Goal: Transaction & Acquisition: Purchase product/service

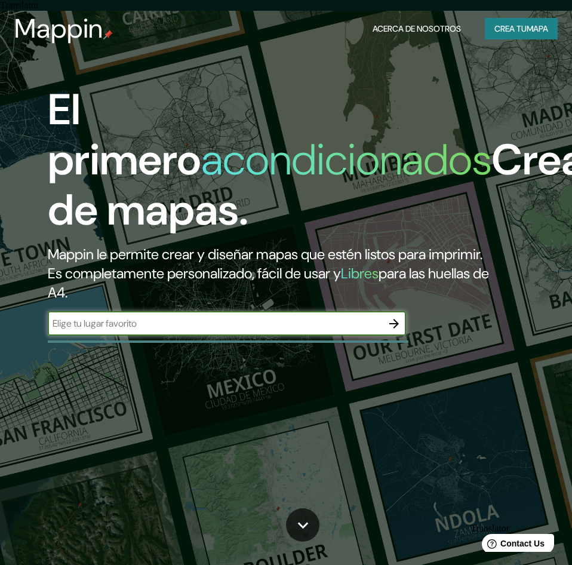
click at [114, 330] on input "text" at bounding box center [215, 324] width 335 height 14
type input "tucapel 2235"
click at [392, 331] on icon "button" at bounding box center [394, 324] width 14 height 14
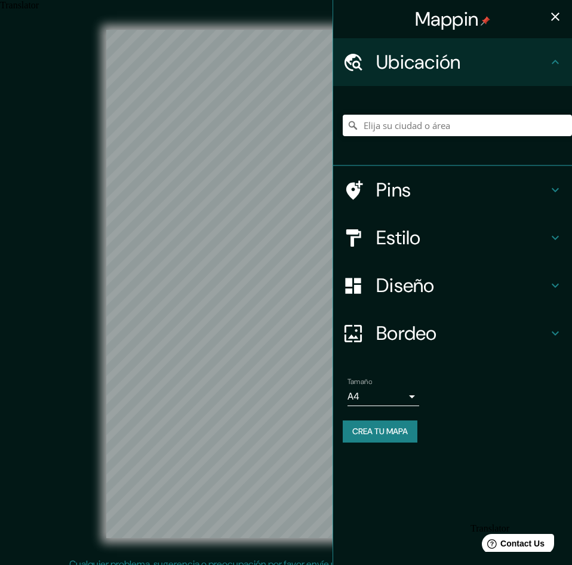
click at [558, 19] on icon "button" at bounding box center [556, 17] width 8 height 8
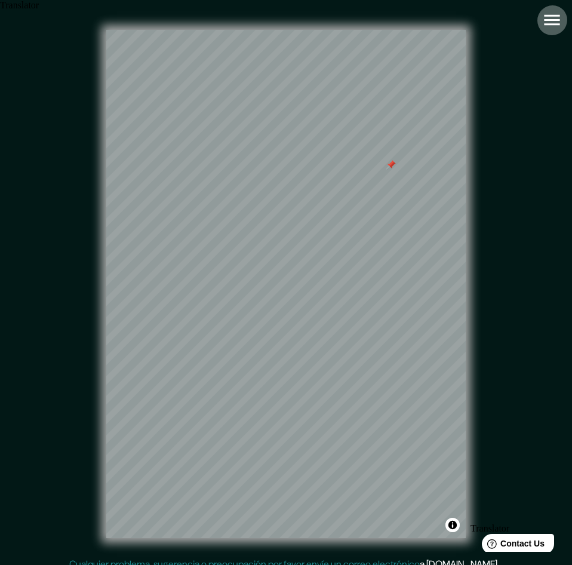
click at [555, 16] on icon "button" at bounding box center [552, 20] width 16 height 11
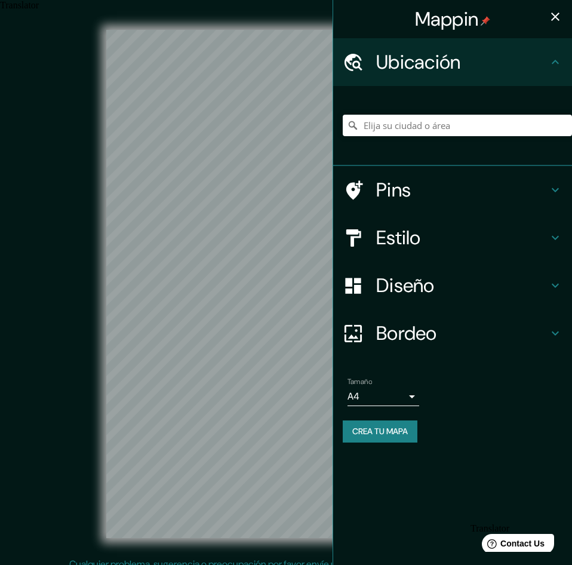
click at [410, 198] on h4 "Pins" at bounding box center [462, 190] width 172 height 24
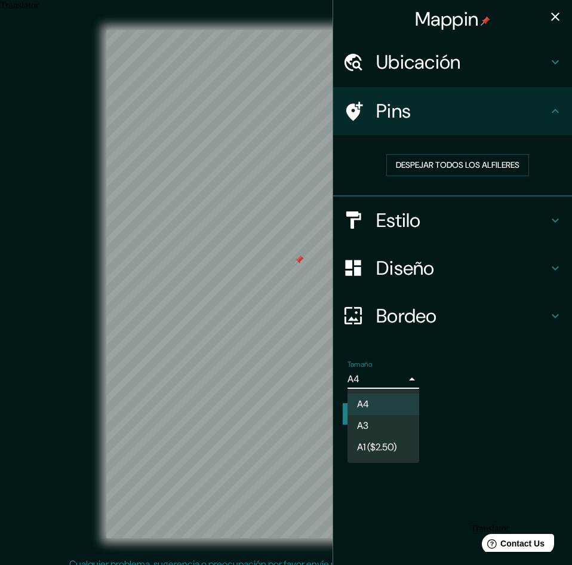
click at [394, 388] on body "Translator Mappin Ubicación Pins Despejar todos los alfileres Estilo Diseño Bor…" at bounding box center [286, 282] width 572 height 565
click at [400, 431] on li "A3" at bounding box center [384, 426] width 72 height 22
type input "a4"
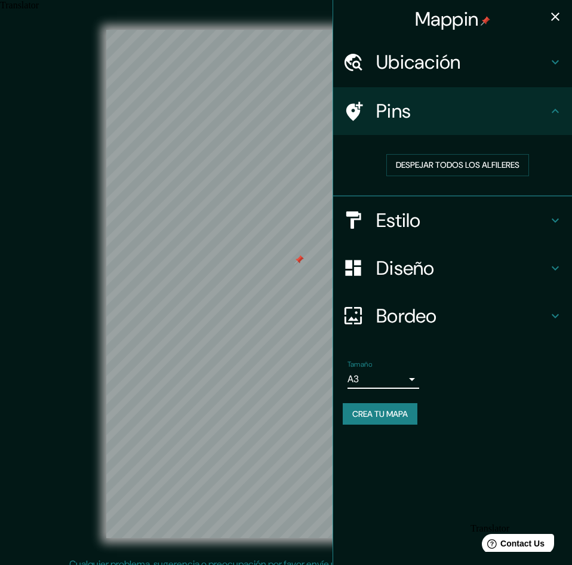
click at [402, 421] on button "Crea tu mapa" at bounding box center [380, 414] width 75 height 22
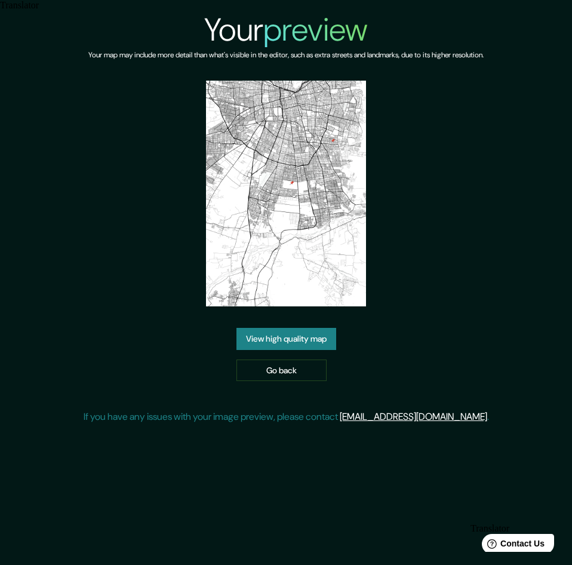
click at [320, 330] on link "View high quality map" at bounding box center [287, 339] width 100 height 22
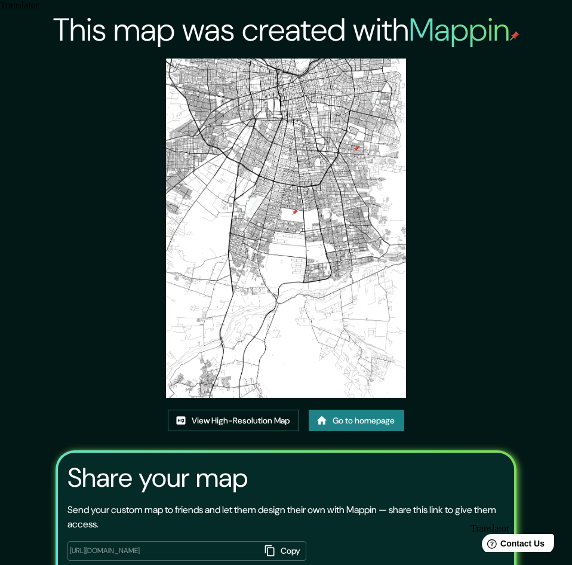
click at [196, 412] on link "View High-Resolution Map" at bounding box center [233, 421] width 131 height 22
